Goal: Use online tool/utility: Utilize a website feature to perform a specific function

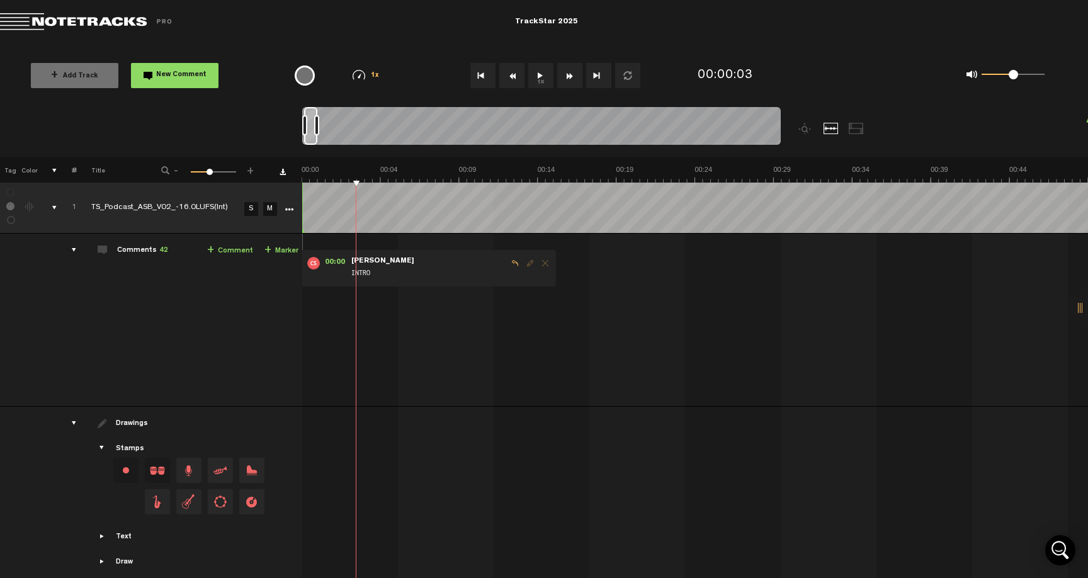
drag, startPoint x: 357, startPoint y: 182, endPoint x: 260, endPoint y: 182, distance: 97.6
click at [260, 182] on tr "Tag Color # Title - 1 100 41 +" at bounding box center [544, 169] width 1088 height 25
click at [205, 181] on div "+ New drawing Tag Color # Title - 1 100 41 + 1 TS_Podcast_ASB_V02_-16.0LUFS(Int…" at bounding box center [544, 358] width 1088 height 403
drag, startPoint x: 356, startPoint y: 181, endPoint x: 282, endPoint y: 181, distance: 74.3
click at [282, 181] on tr "Tag Color # Title - 1 100 41 +" at bounding box center [544, 169] width 1088 height 25
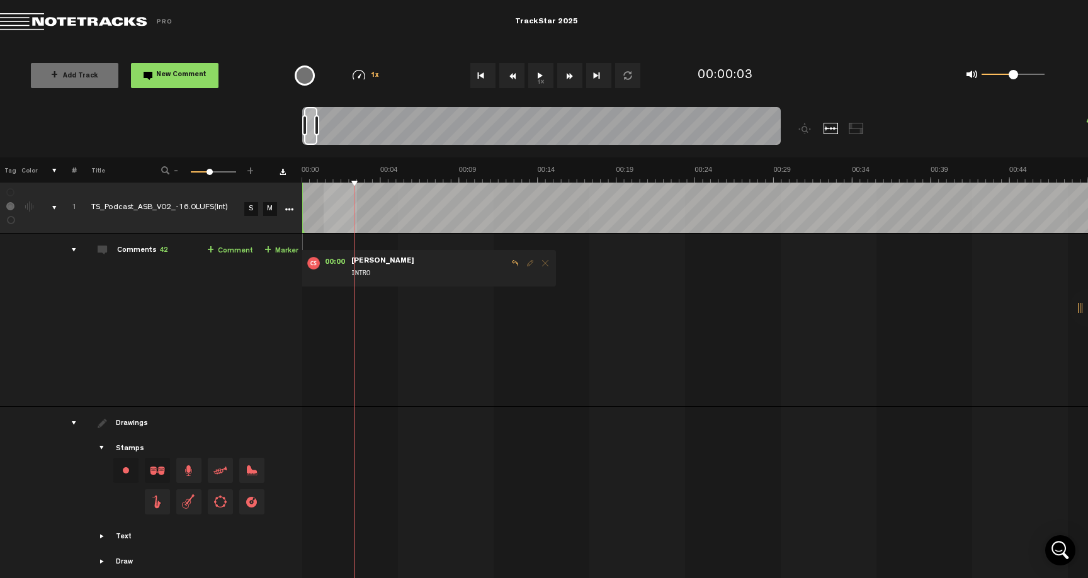
click at [352, 163] on th at bounding box center [695, 169] width 787 height 25
drag, startPoint x: 352, startPoint y: 180, endPoint x: 285, endPoint y: 175, distance: 67.5
click at [287, 175] on tr "Tag Color # Title - 1 100 41 +" at bounding box center [544, 169] width 1088 height 25
click at [281, 184] on tr "1 TS_Podcast_ASB_V02_-16.0LUFS(Int) S M Export to Headliner Update Download Dow…" at bounding box center [544, 208] width 1089 height 51
click at [280, 183] on tr "1 TS_Podcast_ASB_V02_-16.0LUFS(Int) S M Export to Headliner Update Download Dow…" at bounding box center [544, 208] width 1089 height 51
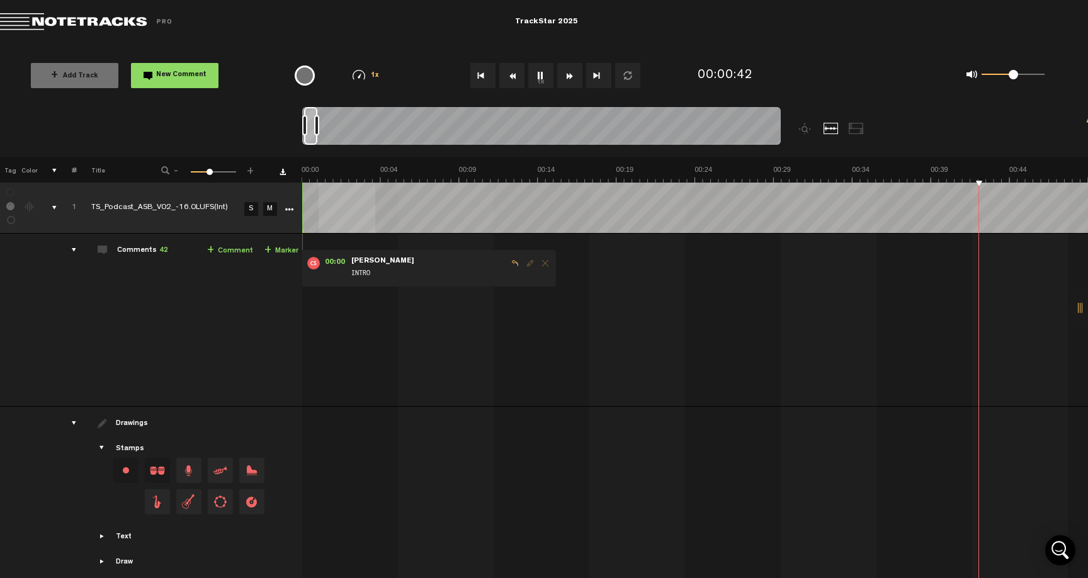
click at [581, 306] on div "00:00 - • [PERSON_NAME]: "INTRO" [PERSON_NAME] INTRO 01:04 - • [PERSON_NAME]: "…" at bounding box center [696, 325] width 785 height 163
click at [539, 79] on button "1x" at bounding box center [540, 75] width 25 height 25
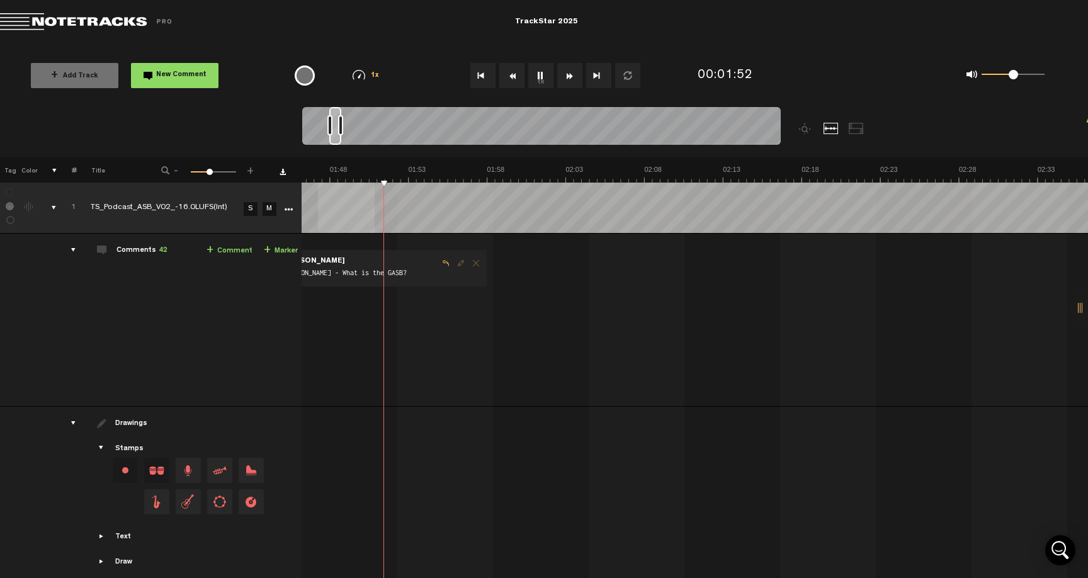
scroll to position [2, 10]
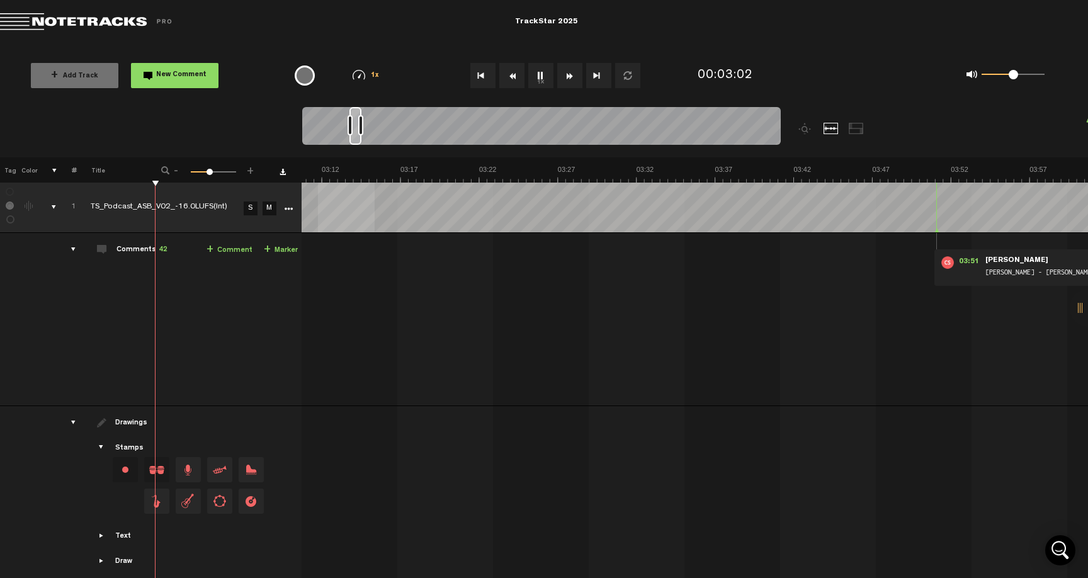
scroll to position [0, 2901]
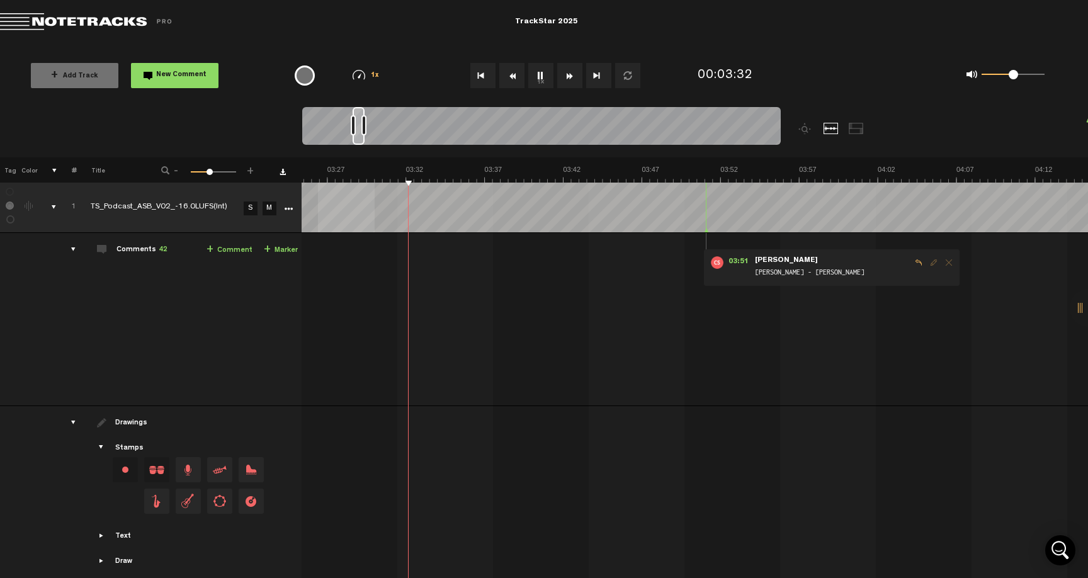
scroll to position [0, 3308]
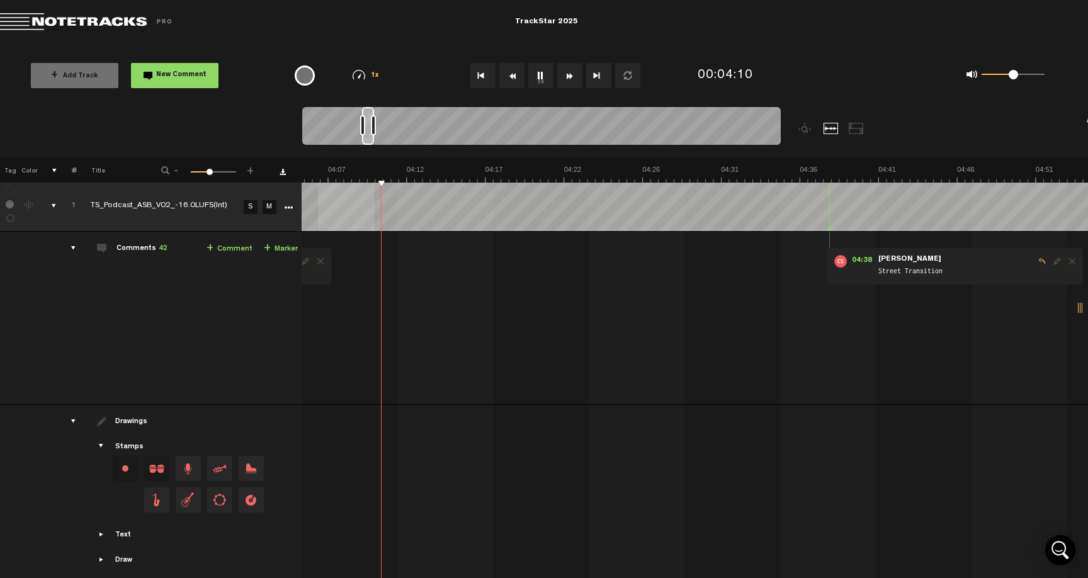
scroll to position [0, 3907]
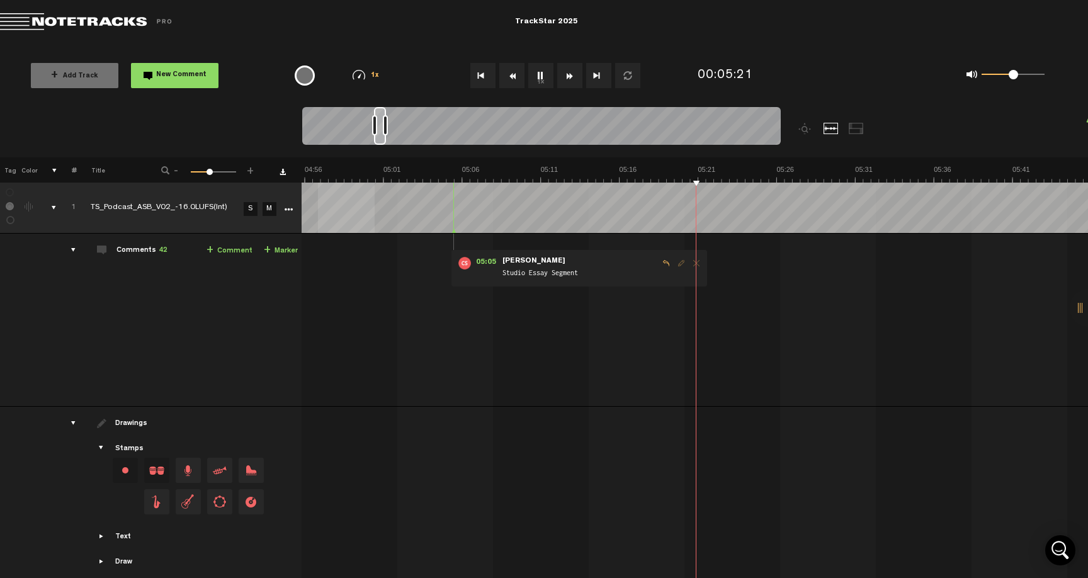
scroll to position [0, 4717]
click at [803, 125] on div at bounding box center [806, 128] width 15 height 11
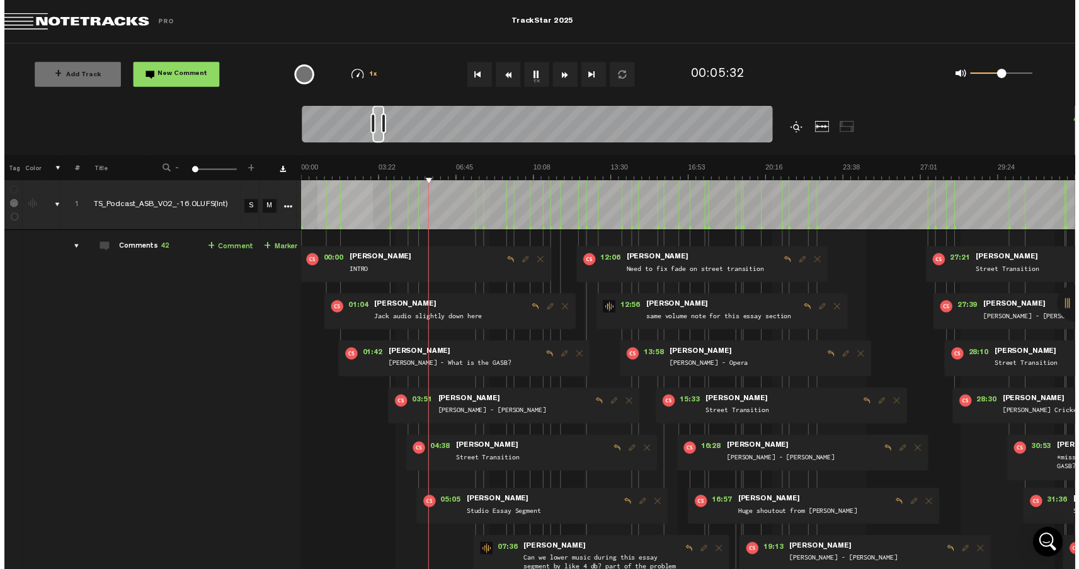
scroll to position [0, 0]
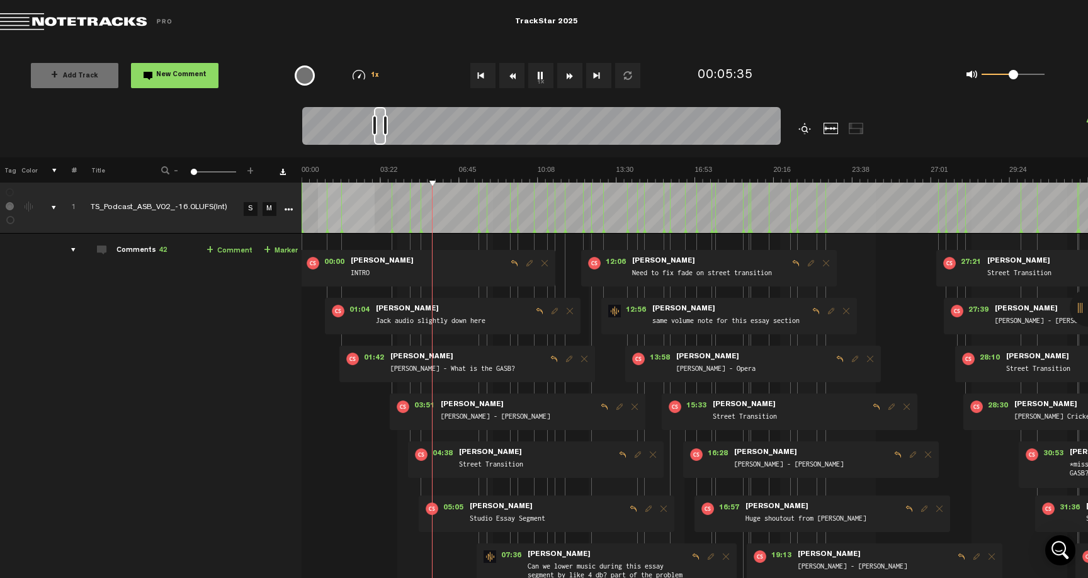
click at [491, 182] on img at bounding box center [695, 174] width 787 height 18
click at [579, 174] on img at bounding box center [695, 174] width 787 height 18
click at [593, 174] on img at bounding box center [695, 174] width 787 height 18
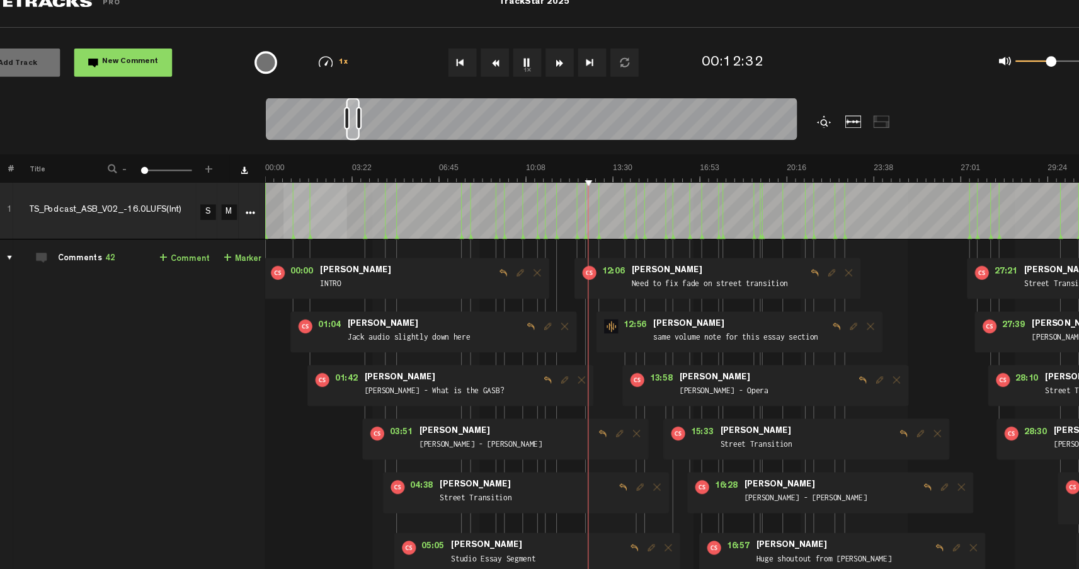
click at [546, 165] on img at bounding box center [690, 174] width 777 height 18
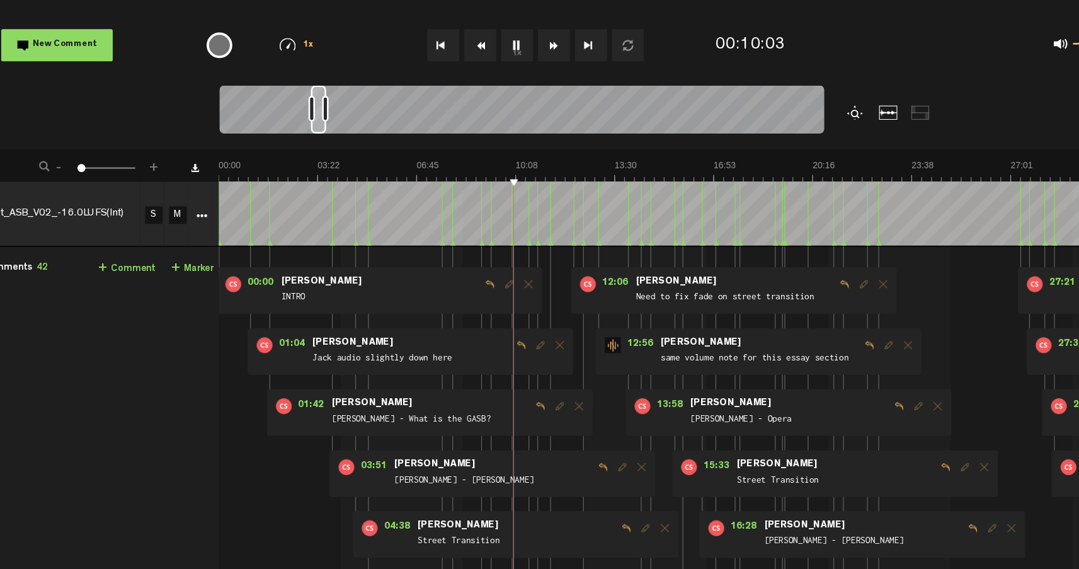
click at [458, 165] on img at bounding box center [690, 174] width 777 height 18
drag, startPoint x: 398, startPoint y: 142, endPoint x: 451, endPoint y: 140, distance: 53.0
click at [451, 165] on img at bounding box center [690, 174] width 777 height 18
click at [457, 165] on img at bounding box center [690, 174] width 777 height 18
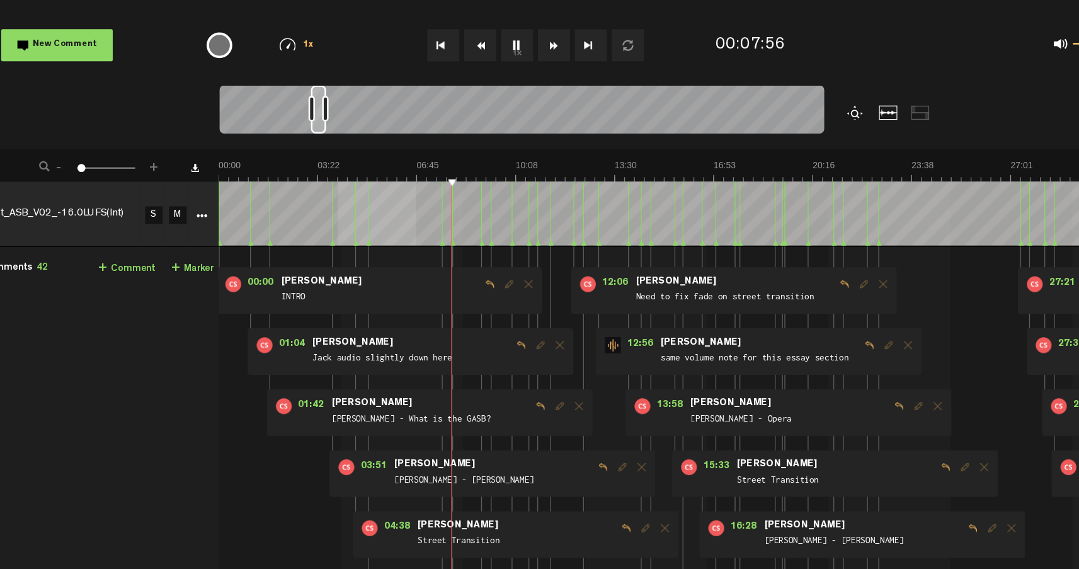
click at [521, 183] on td at bounding box center [690, 208] width 777 height 51
click at [514, 165] on img at bounding box center [690, 174] width 777 height 18
click at [504, 165] on img at bounding box center [690, 174] width 777 height 18
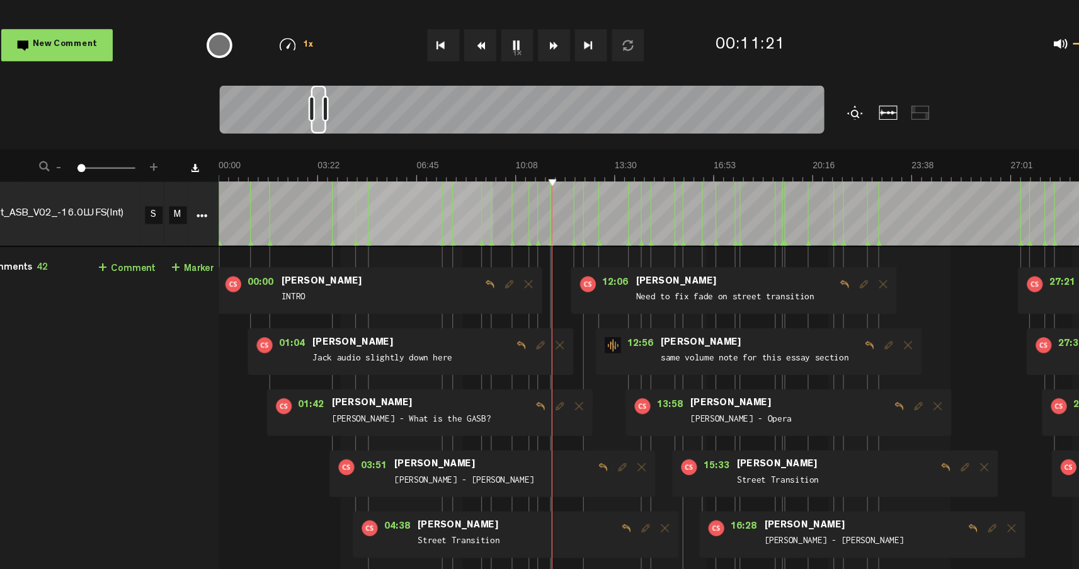
click at [520, 165] on img at bounding box center [690, 174] width 777 height 18
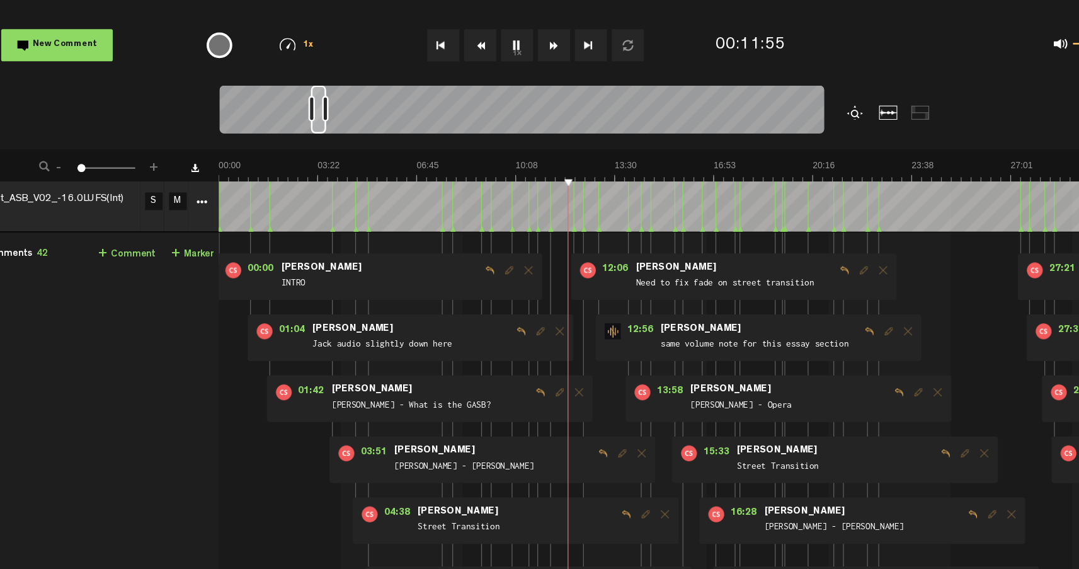
scroll to position [0, 9]
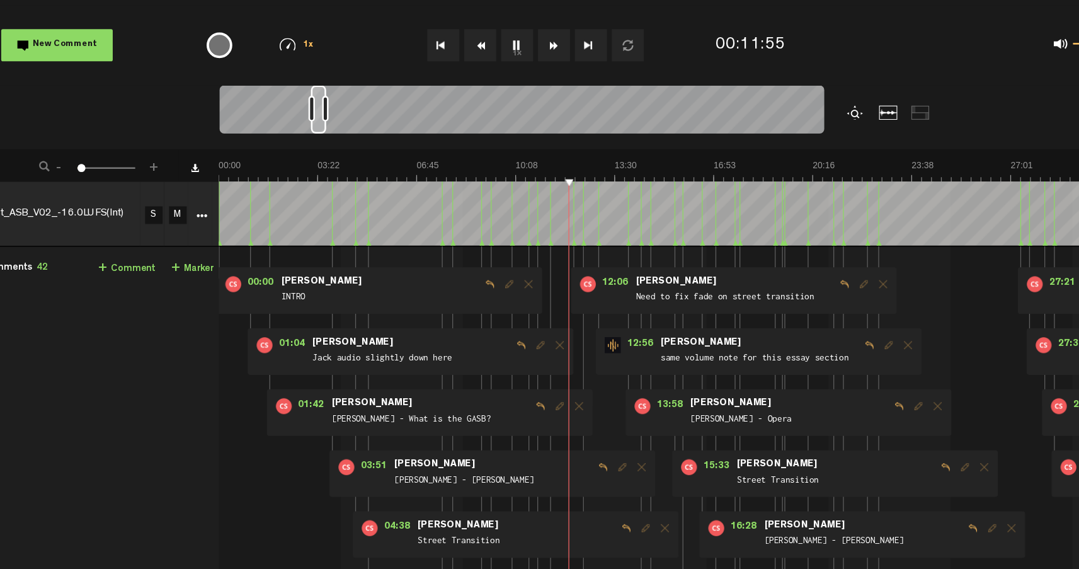
click at [731, 165] on img at bounding box center [690, 174] width 777 height 18
click at [717, 165] on img at bounding box center [690, 174] width 777 height 18
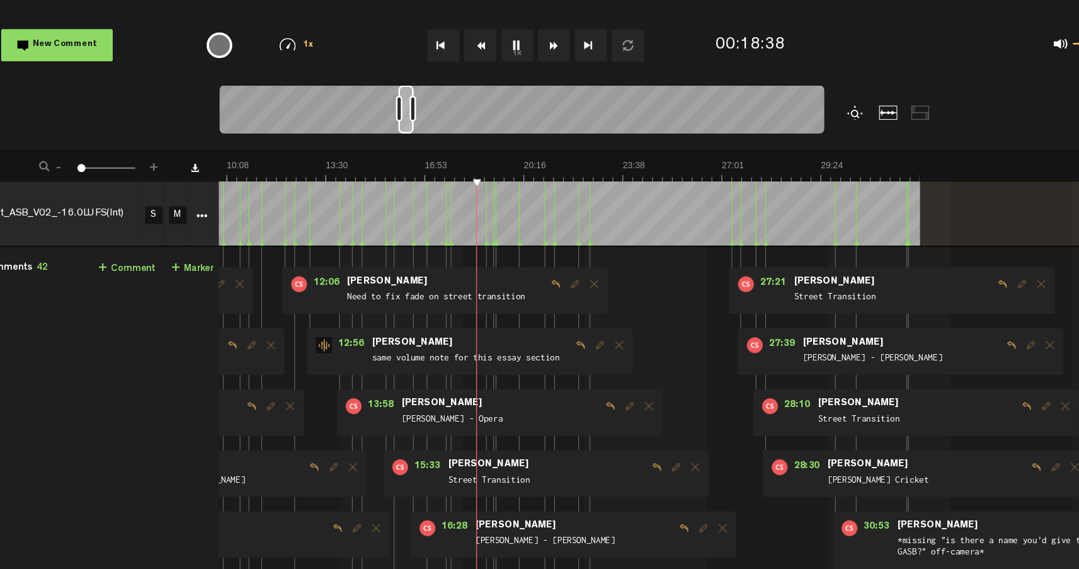
scroll to position [0, 10]
click at [622, 165] on img at bounding box center [463, 174] width 777 height 18
click at [549, 165] on img at bounding box center [463, 174] width 777 height 18
click at [623, 165] on img at bounding box center [463, 174] width 777 height 18
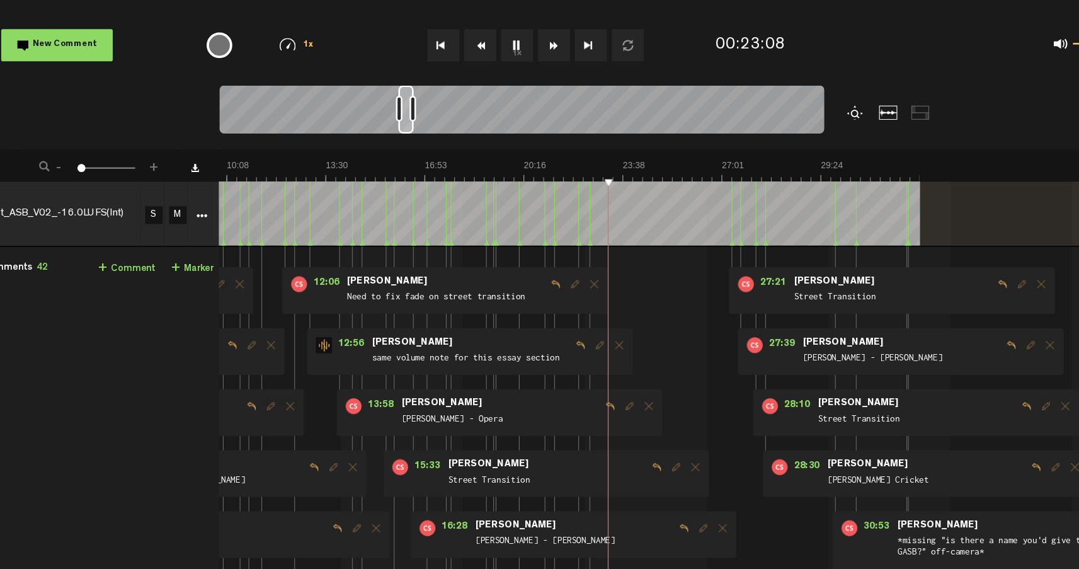
click at [692, 165] on img at bounding box center [463, 174] width 777 height 18
click at [687, 165] on img at bounding box center [463, 174] width 777 height 18
